Goal: Transaction & Acquisition: Obtain resource

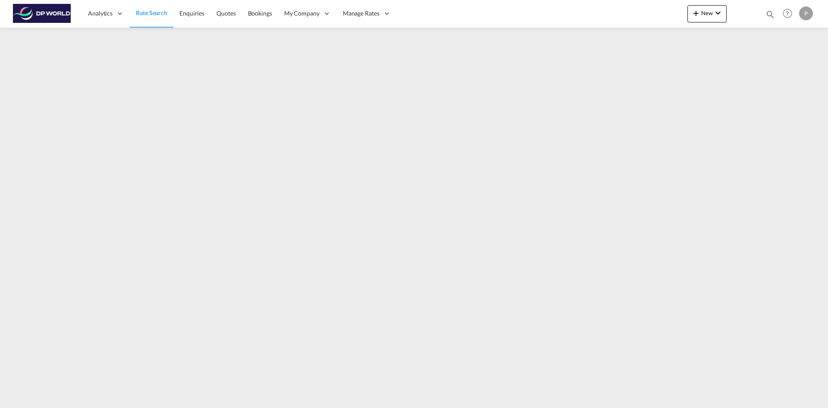
click at [151, 13] on span "Rate Search" at bounding box center [151, 12] width 31 height 7
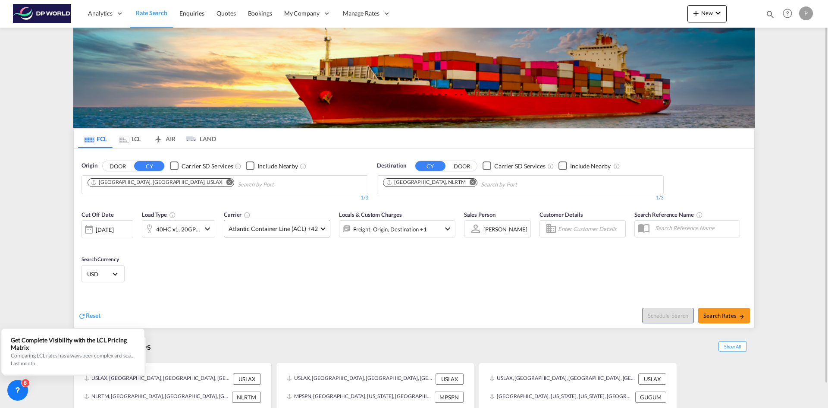
click at [322, 230] on md-select-value "Atlantic Container Line (ACL) +42" at bounding box center [277, 228] width 106 height 17
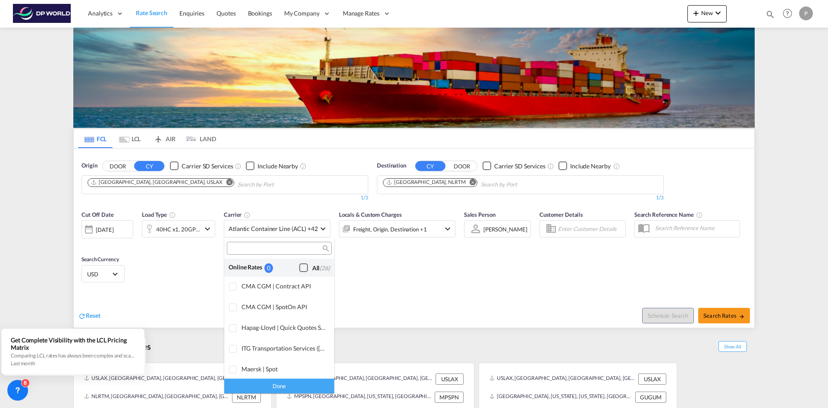
click at [299, 269] on div "Checkbox No Ink" at bounding box center [303, 267] width 9 height 9
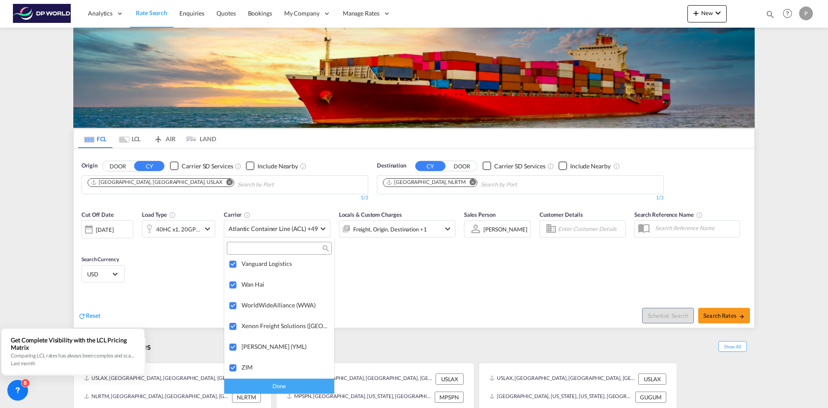
click at [186, 263] on md-backdrop at bounding box center [414, 204] width 828 height 408
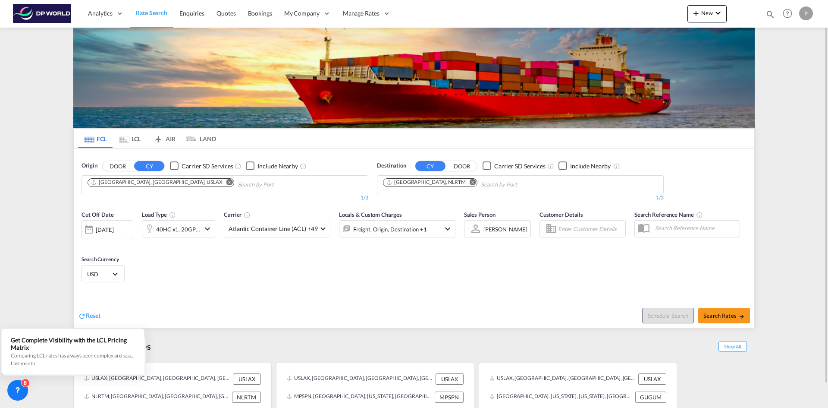
click at [211, 229] on md-icon "icon-chevron-down" at bounding box center [207, 228] width 10 height 10
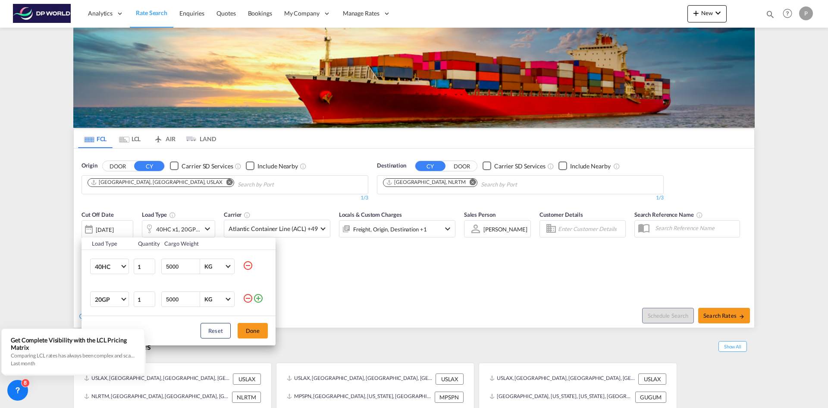
click at [249, 297] on md-icon "icon-minus-circle-outline" at bounding box center [248, 298] width 10 height 10
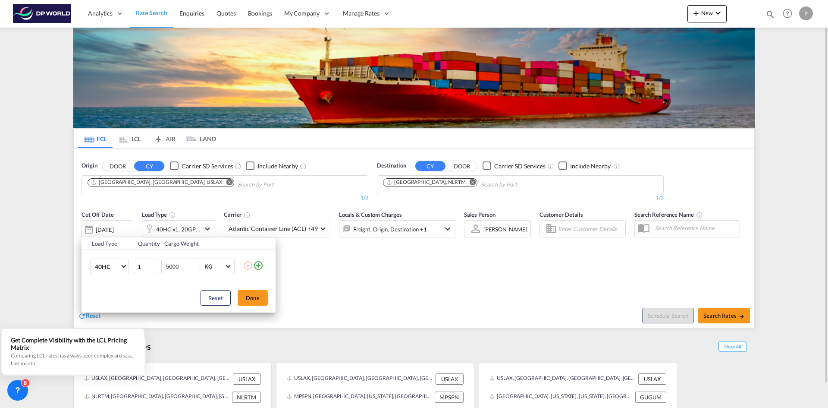
click at [256, 298] on button "Done" at bounding box center [253, 298] width 30 height 16
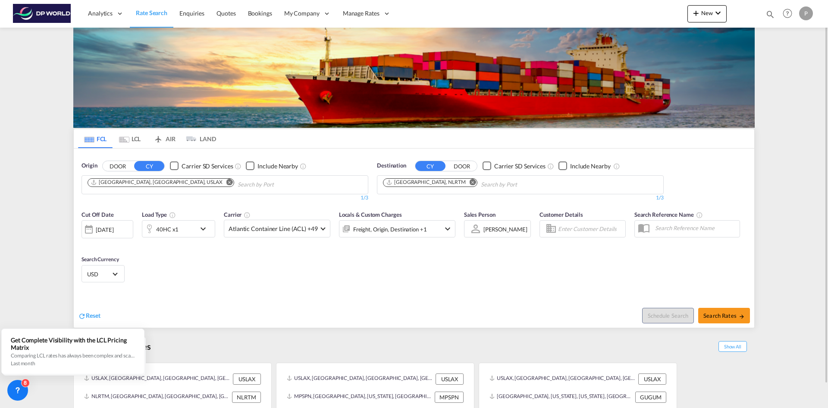
click at [127, 234] on div "[DATE]" at bounding box center [108, 229] width 52 height 18
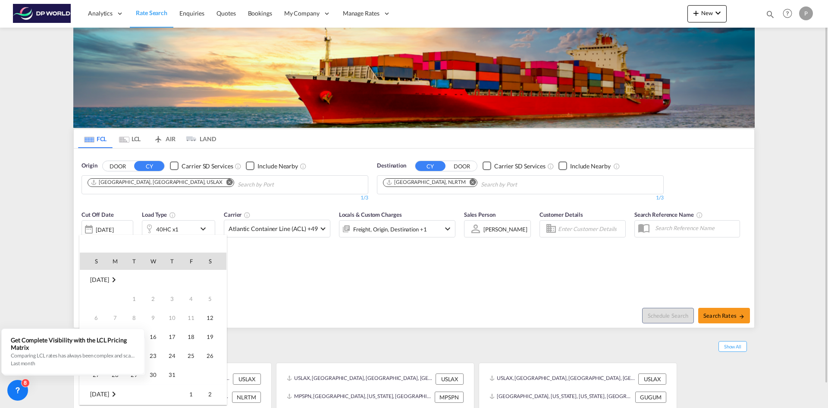
scroll to position [343, 0]
click at [132, 316] on span "14" at bounding box center [134, 317] width 17 height 17
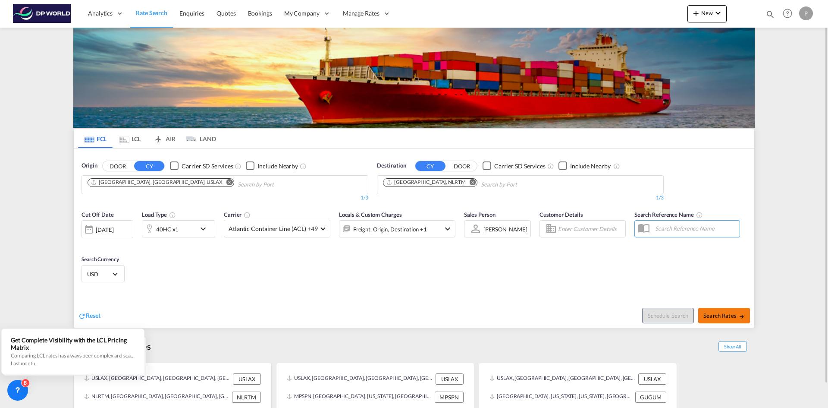
click at [714, 315] on span "Search Rates" at bounding box center [724, 315] width 41 height 7
type input "USLAX to NLRTM / [DATE]"
